Goal: Information Seeking & Learning: Learn about a topic

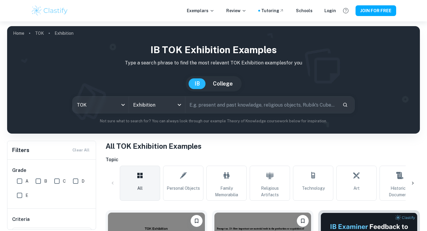
click at [208, 102] on input "text" at bounding box center [261, 104] width 152 height 17
paste input "24. How might the context in which knowledge is presented influence whether it …"
type input "24. How might the context in which knowledge is presented influence whether it …"
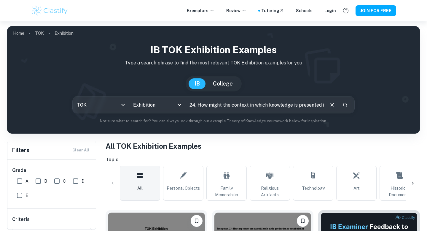
click at [344, 103] on icon "Search" at bounding box center [345, 105] width 4 height 4
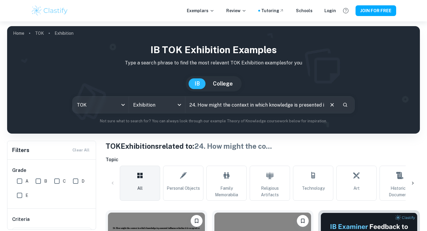
click at [245, 103] on input "24. How might the context in which knowledge is presented influence whether it …" at bounding box center [254, 104] width 139 height 17
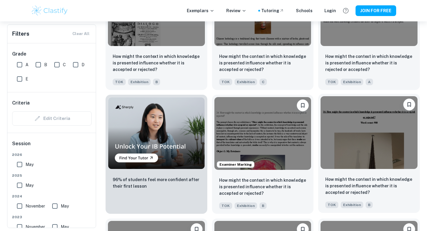
scroll to position [346, 0]
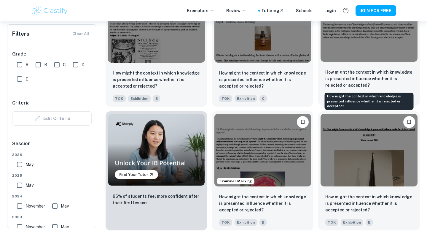
click at [349, 78] on p "How might the context in which knowledge is presented influence whether it is r…" at bounding box center [368, 79] width 87 height 20
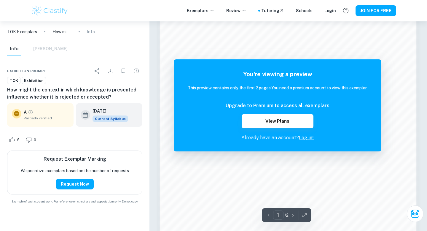
scroll to position [447, 0]
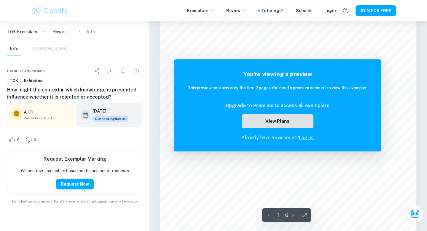
click at [281, 119] on button "View Plans" at bounding box center [278, 121] width 72 height 14
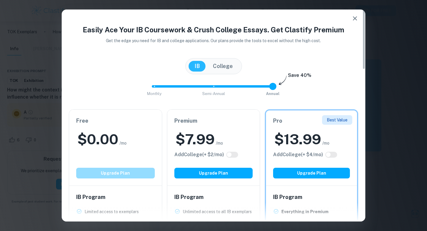
click at [114, 172] on button "Upgrade Plan" at bounding box center [115, 172] width 79 height 11
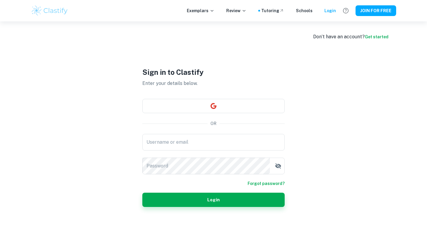
click at [378, 37] on link "Get started" at bounding box center [377, 36] width 24 height 5
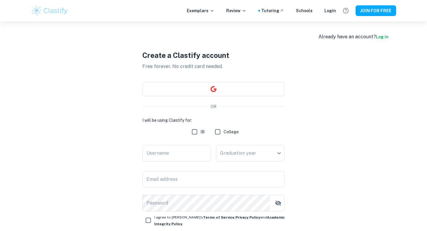
click at [384, 36] on link "Log in" at bounding box center [382, 36] width 12 height 5
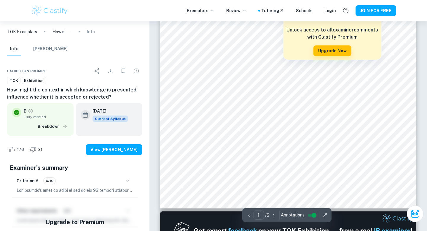
scroll to position [153, 0]
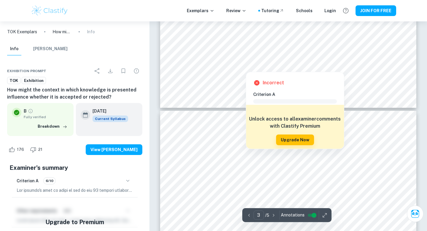
type input "4"
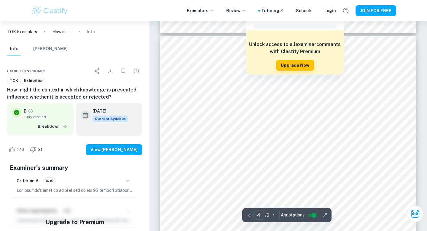
scroll to position [1086, 0]
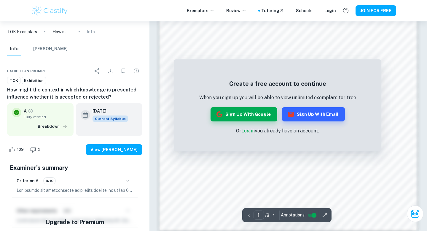
scroll to position [481, 0]
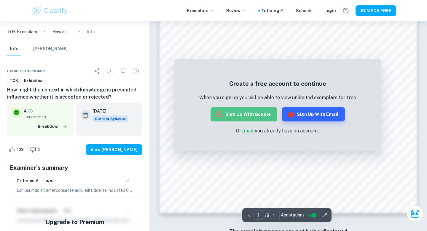
click at [255, 109] on button "Sign up with Google" at bounding box center [243, 114] width 67 height 14
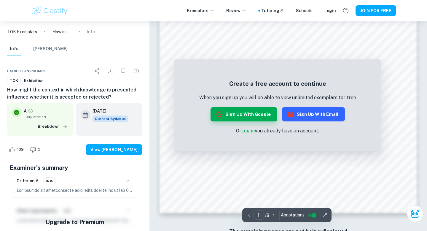
click at [315, 113] on button "Sign up with Email" at bounding box center [313, 114] width 63 height 14
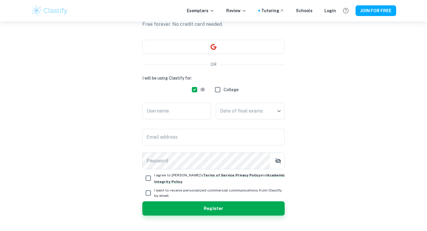
scroll to position [43, 0]
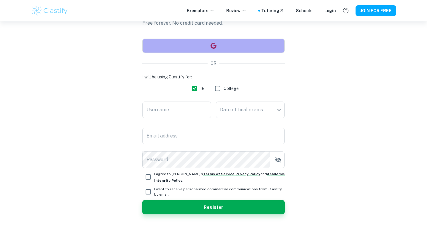
click at [215, 46] on icon "button" at bounding box center [213, 46] width 6 height 6
